Goal: Information Seeking & Learning: Learn about a topic

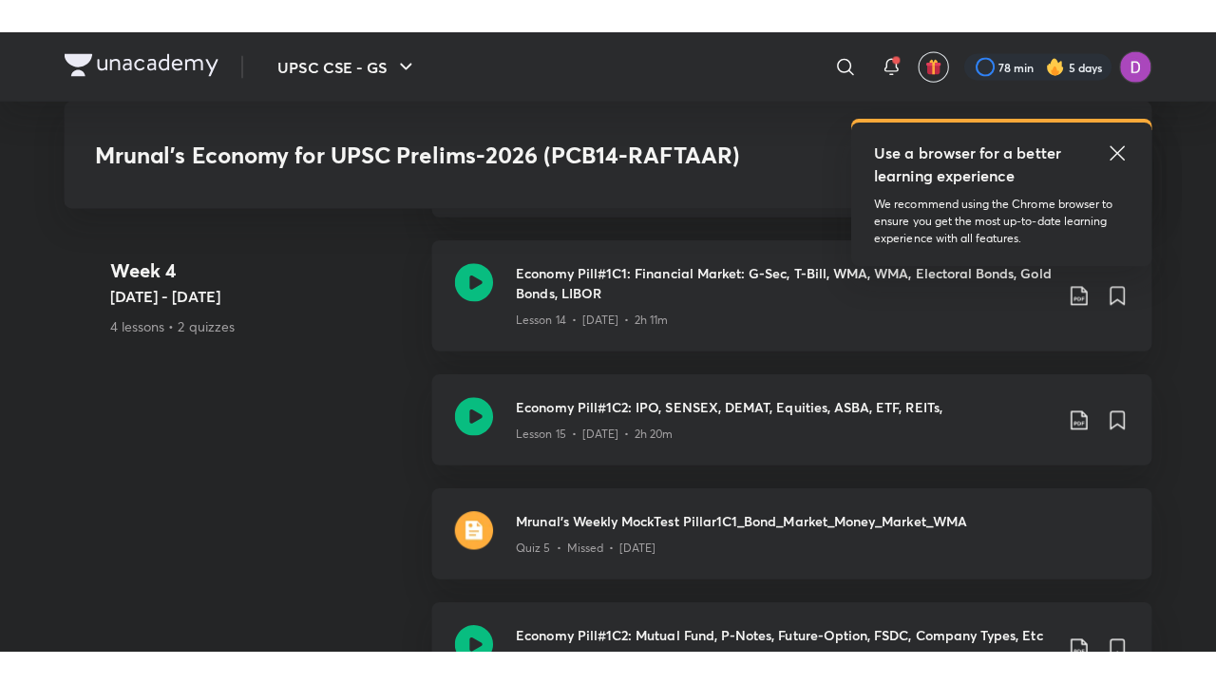
scroll to position [3291, 0]
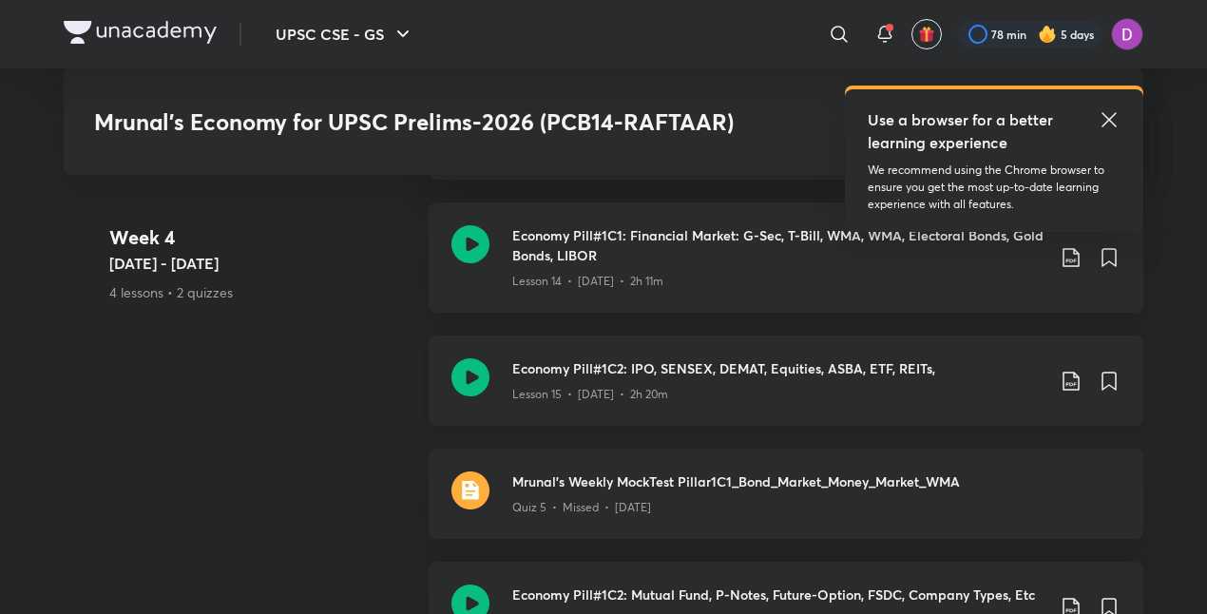
click at [583, 345] on div "Economy Pill#1C2: IPO, SENSEX, DEMAT, Equities, ASBA, ETF, REITs, Lesson 15 • […" at bounding box center [786, 380] width 715 height 90
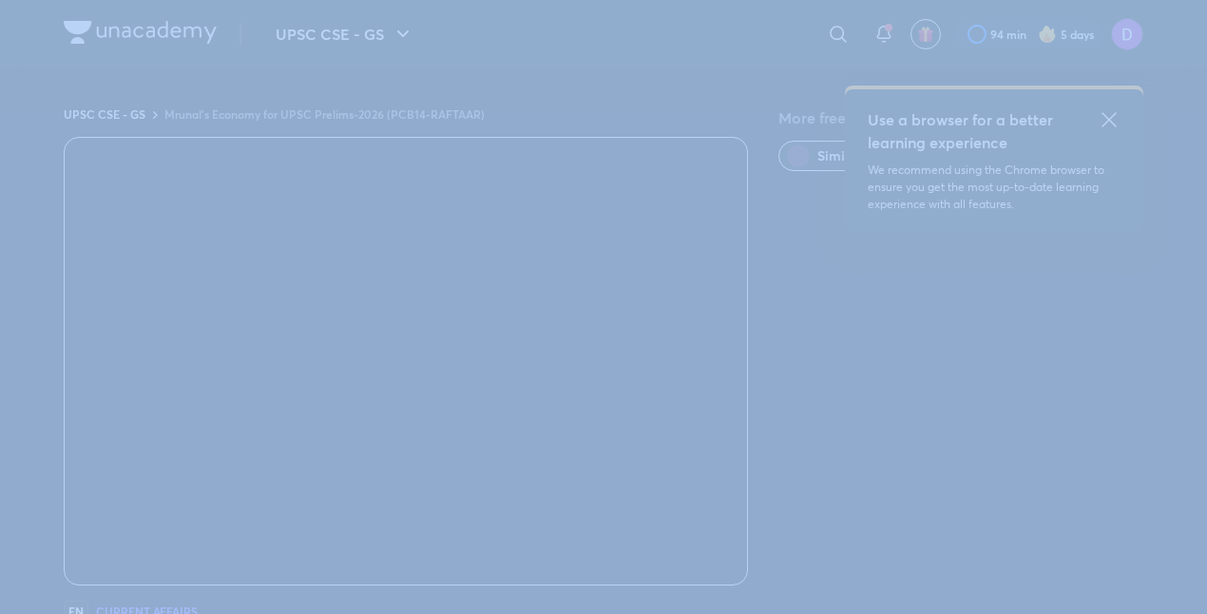
scroll to position [1257, 0]
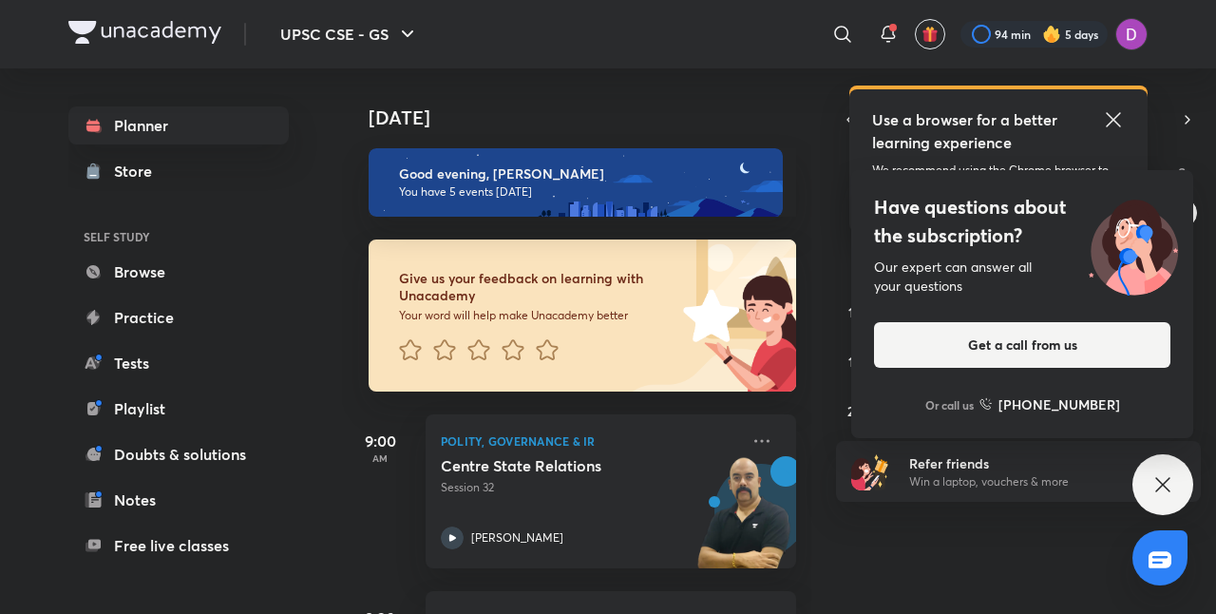
click at [836, 525] on div "Today Good evening, Deepti You have 5 events today Give us your feedback on lea…" at bounding box center [777, 340] width 870 height 545
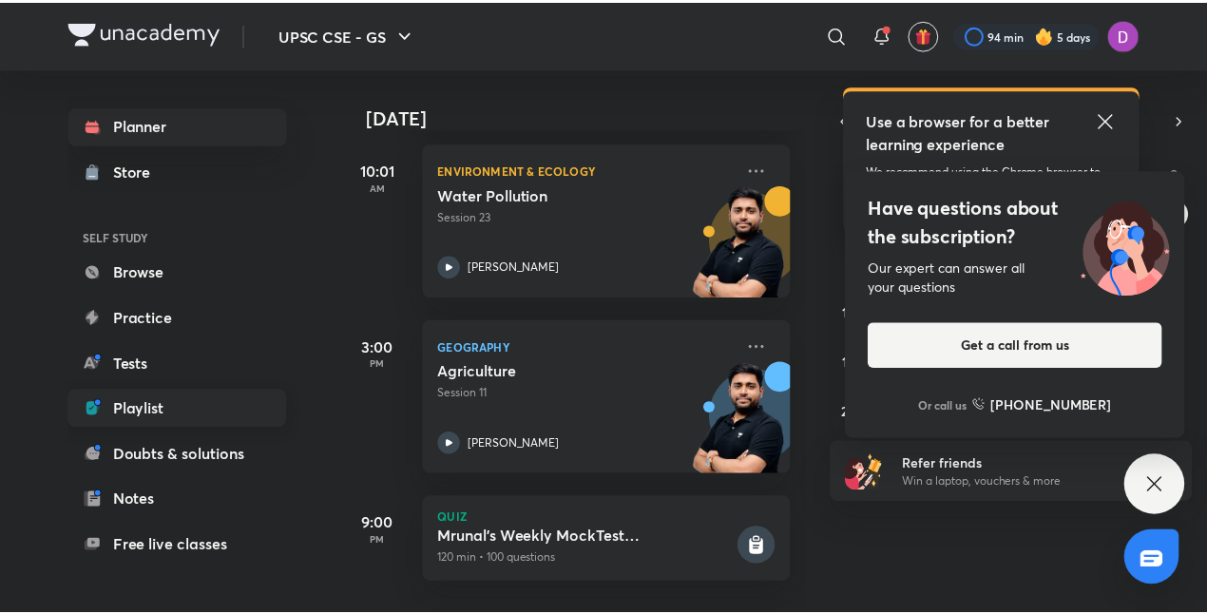
scroll to position [150, 0]
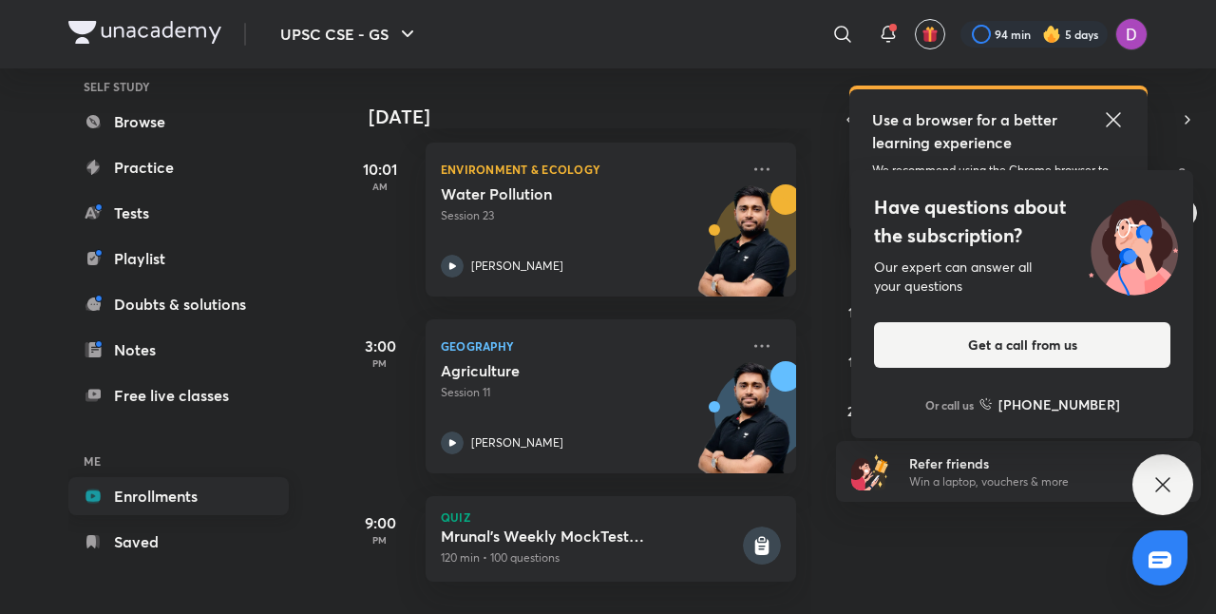
click at [160, 480] on link "Enrollments" at bounding box center [178, 496] width 220 height 38
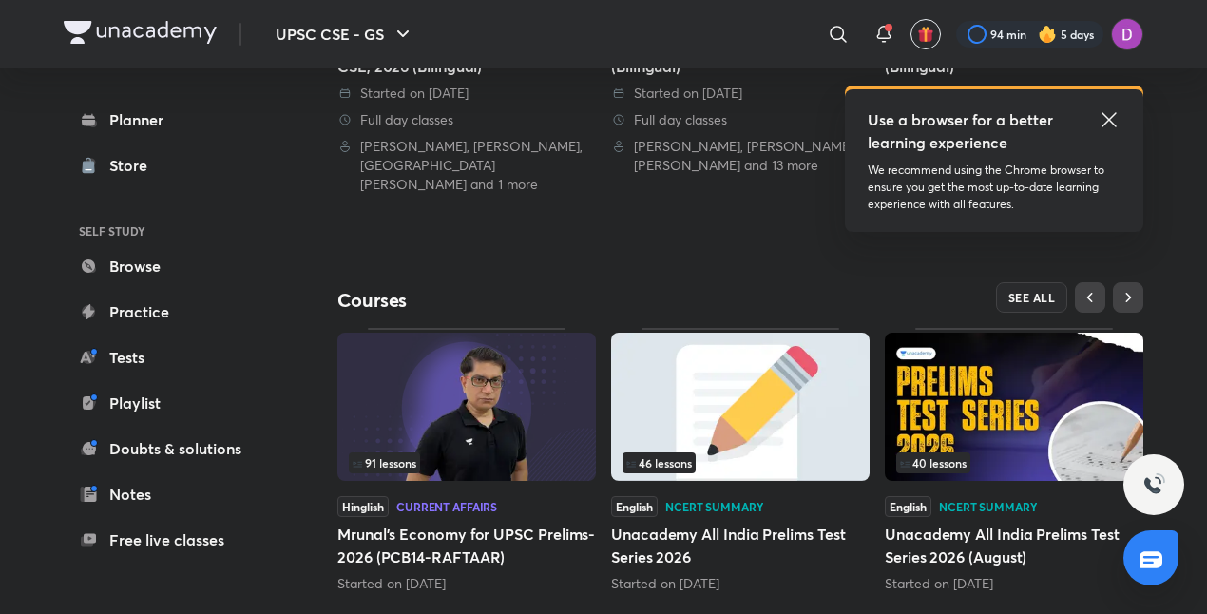
scroll to position [716, 0]
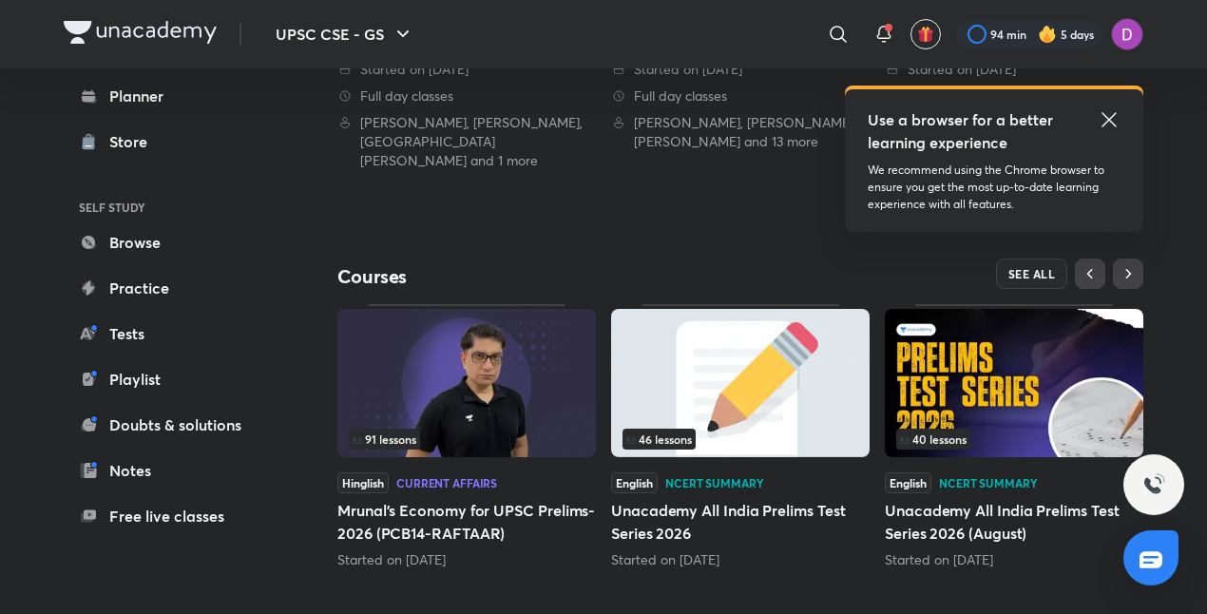
click at [509, 348] on img at bounding box center [466, 383] width 258 height 148
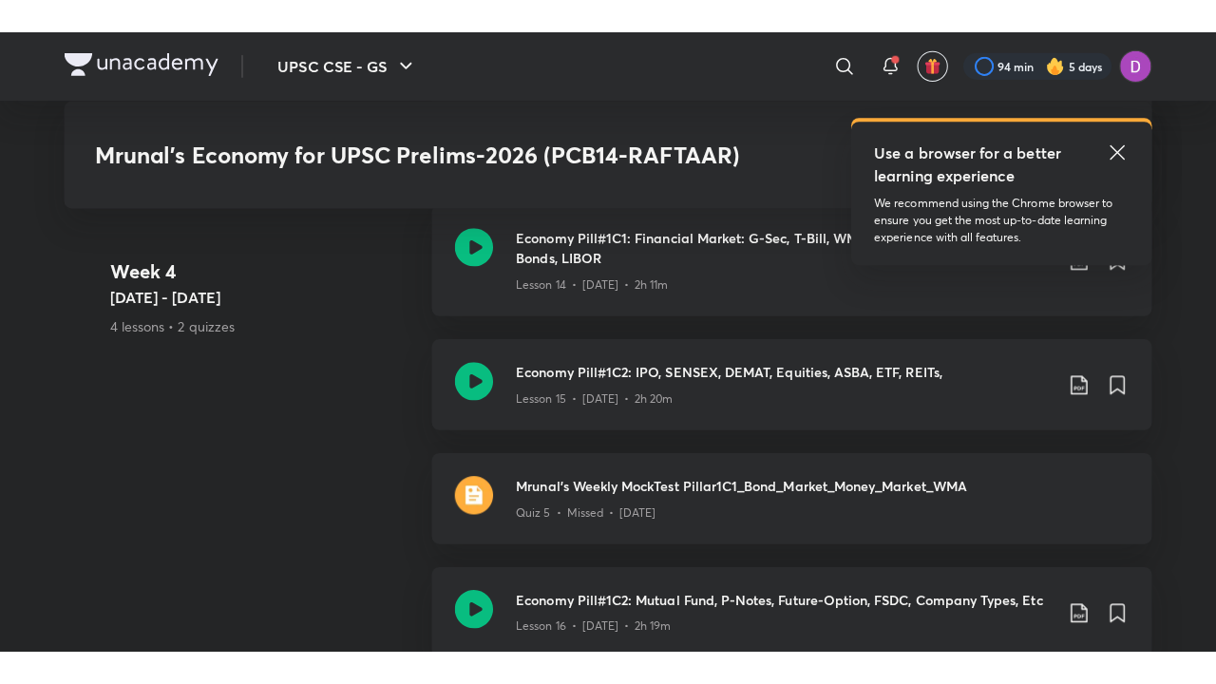
scroll to position [3320, 0]
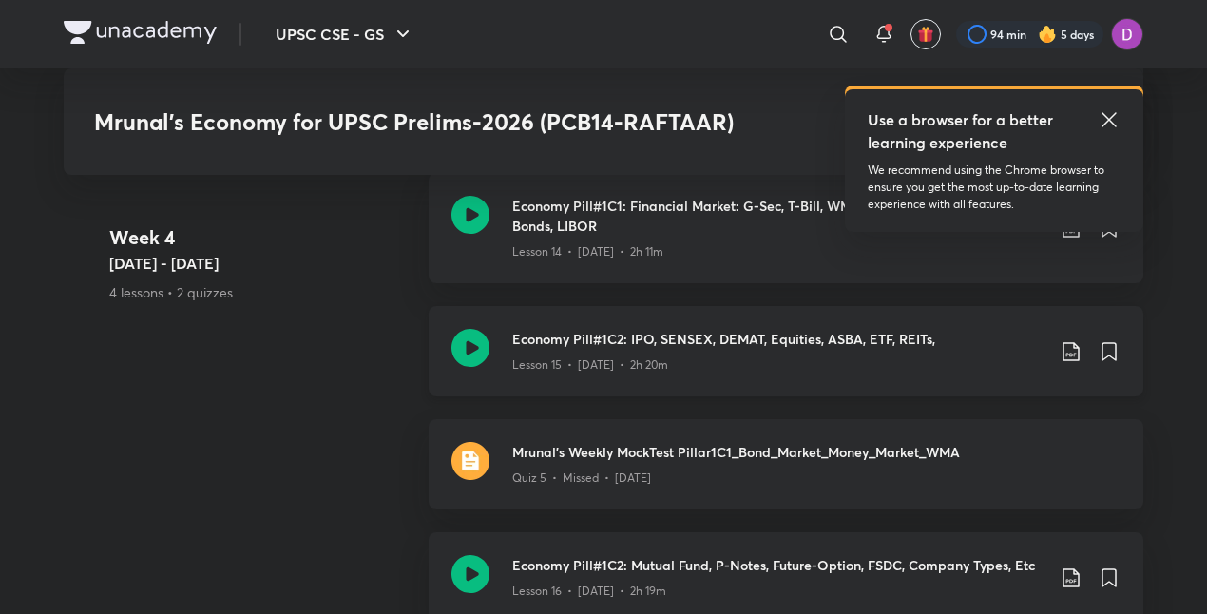
click at [585, 329] on h3 "Economy Pill#1C2: IPO, SENSEX, DEMAT, Equities, ASBA, ETF, REITs," at bounding box center [778, 339] width 532 height 20
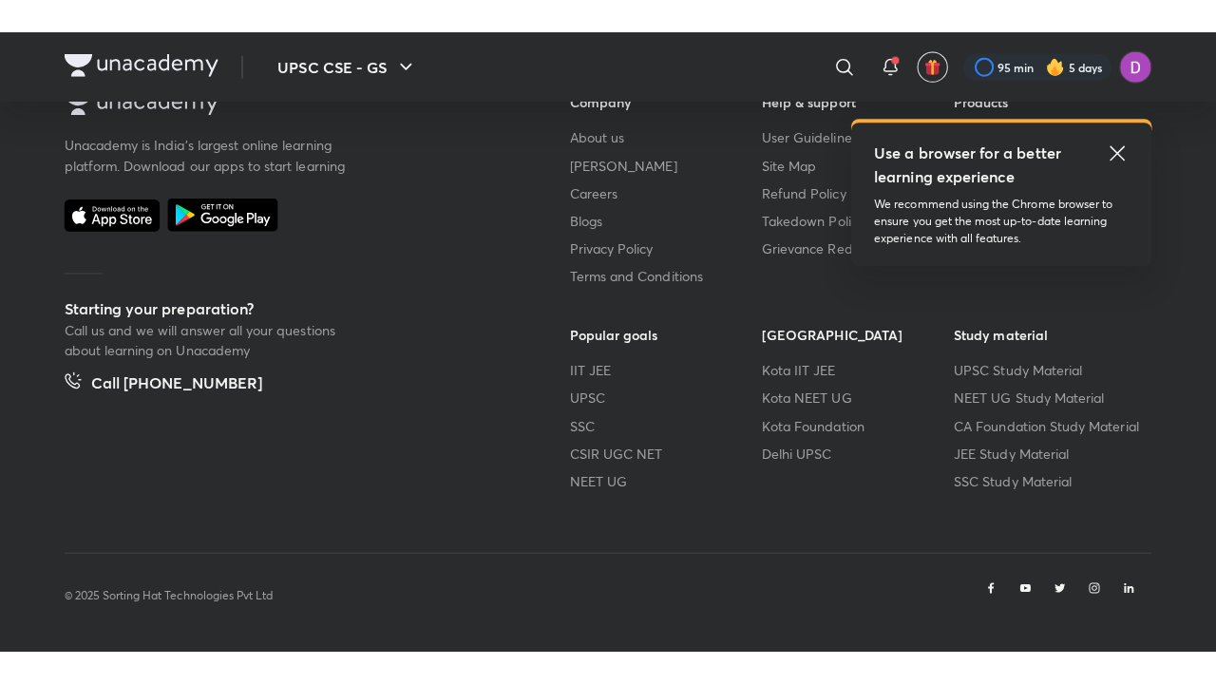
scroll to position [1187, 0]
